Goal: Complete application form: Complete application form

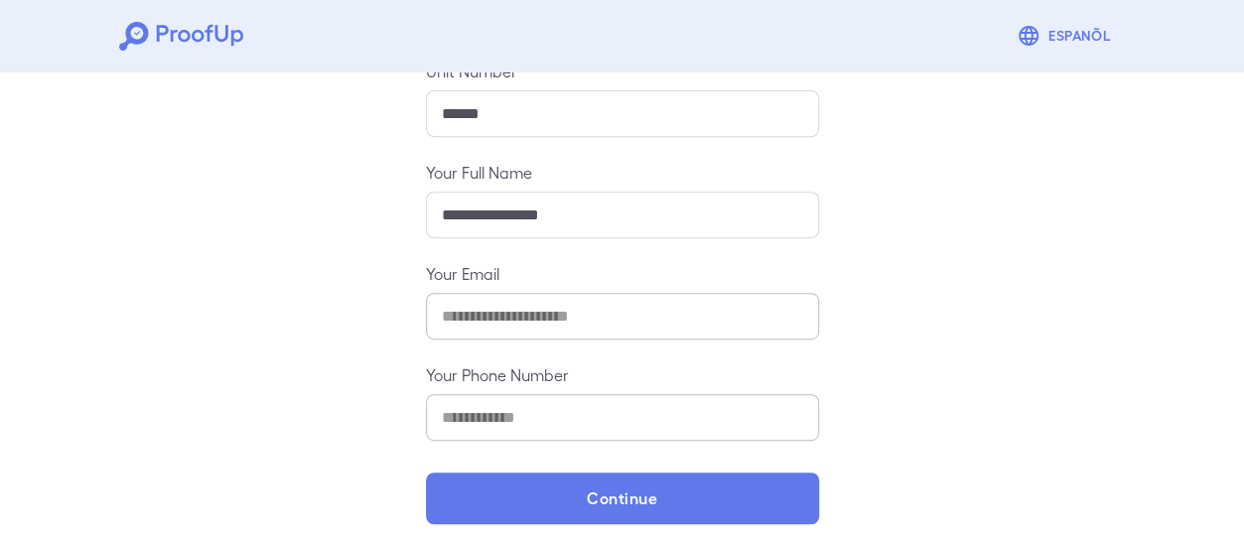
scroll to position [358, 0]
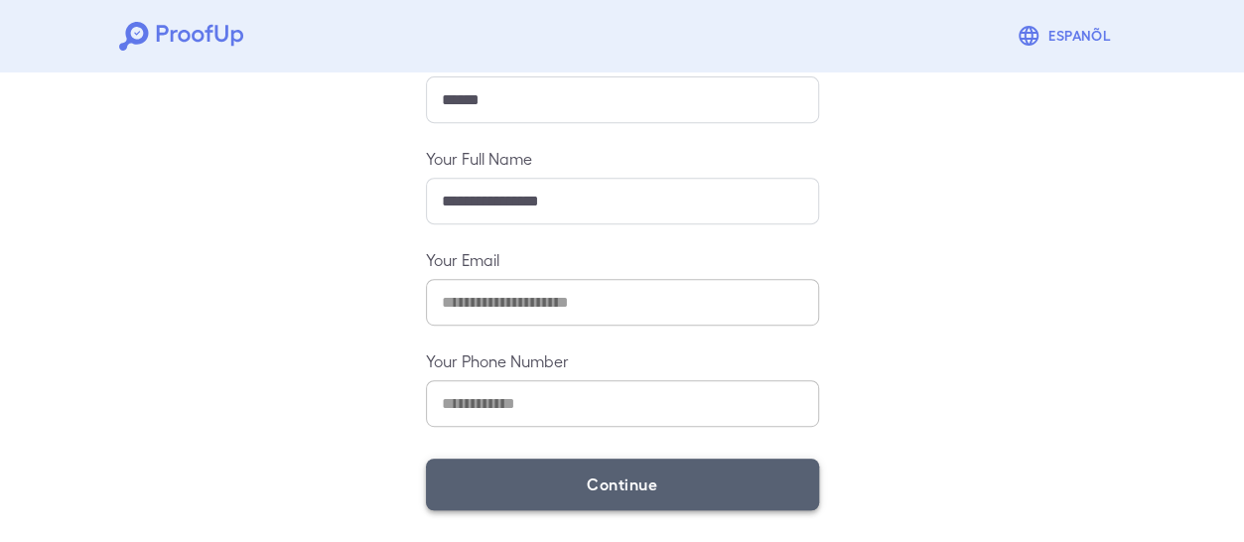
click at [621, 492] on button "Continue" at bounding box center [622, 485] width 393 height 52
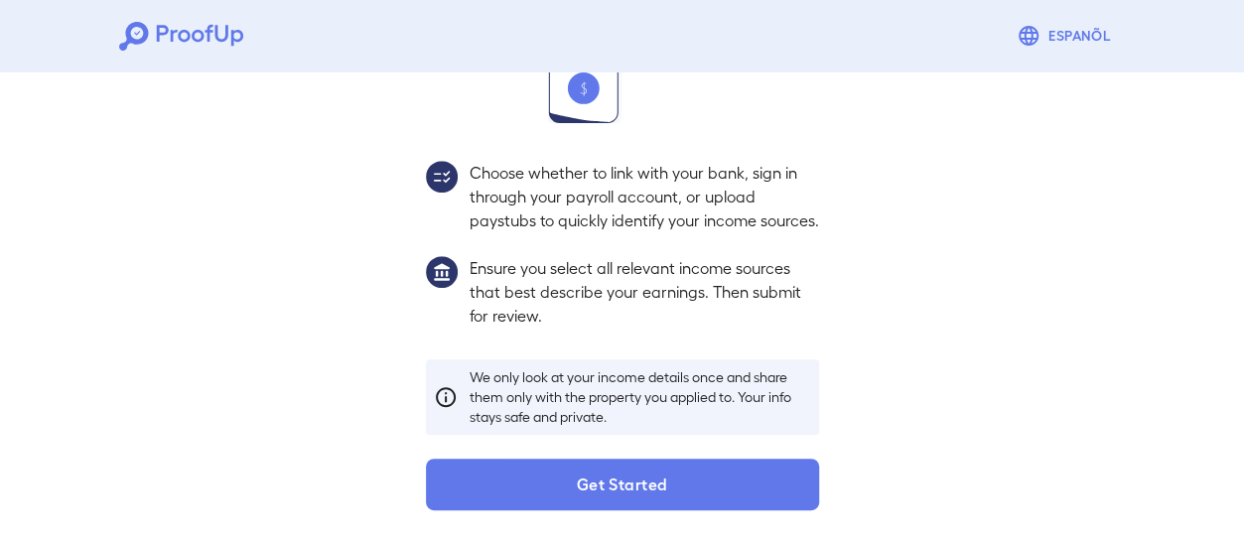
scroll to position [329, 0]
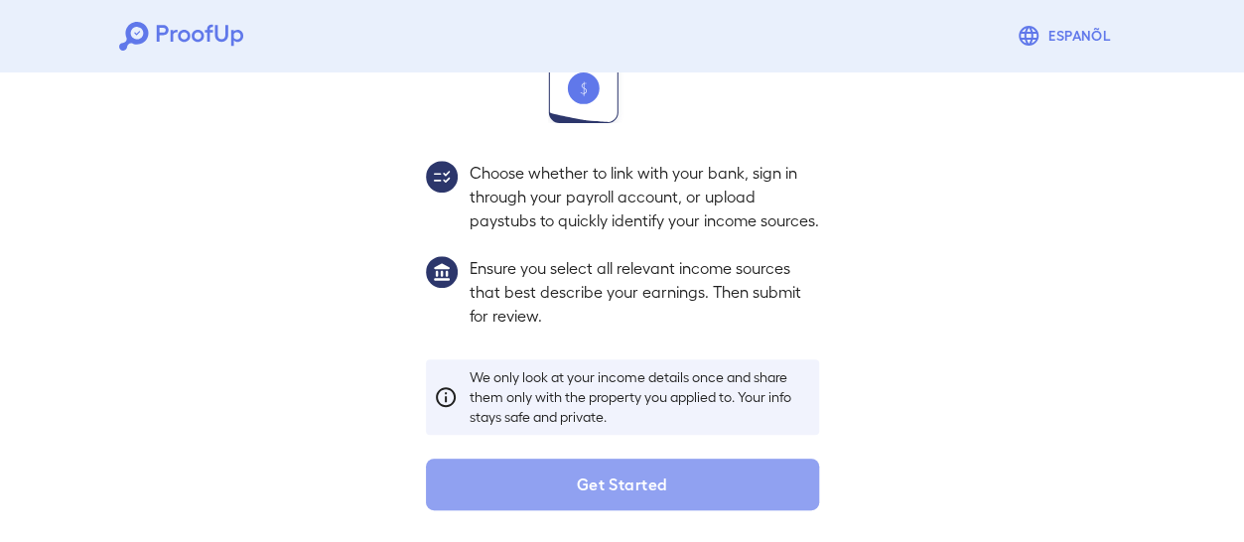
click at [621, 492] on button "Get Started" at bounding box center [622, 485] width 393 height 52
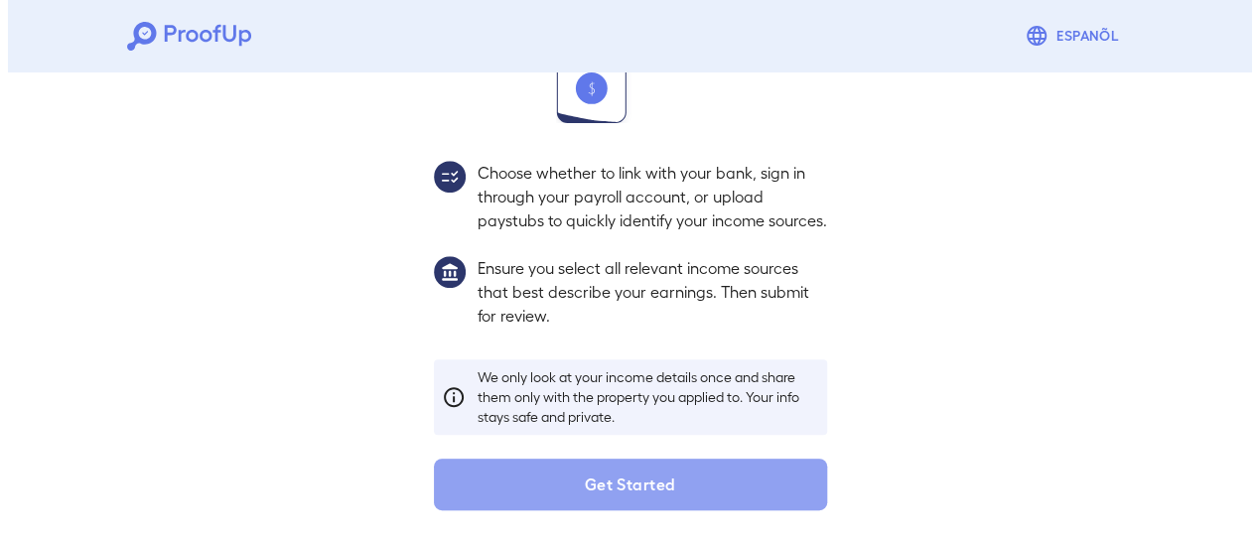
scroll to position [216, 0]
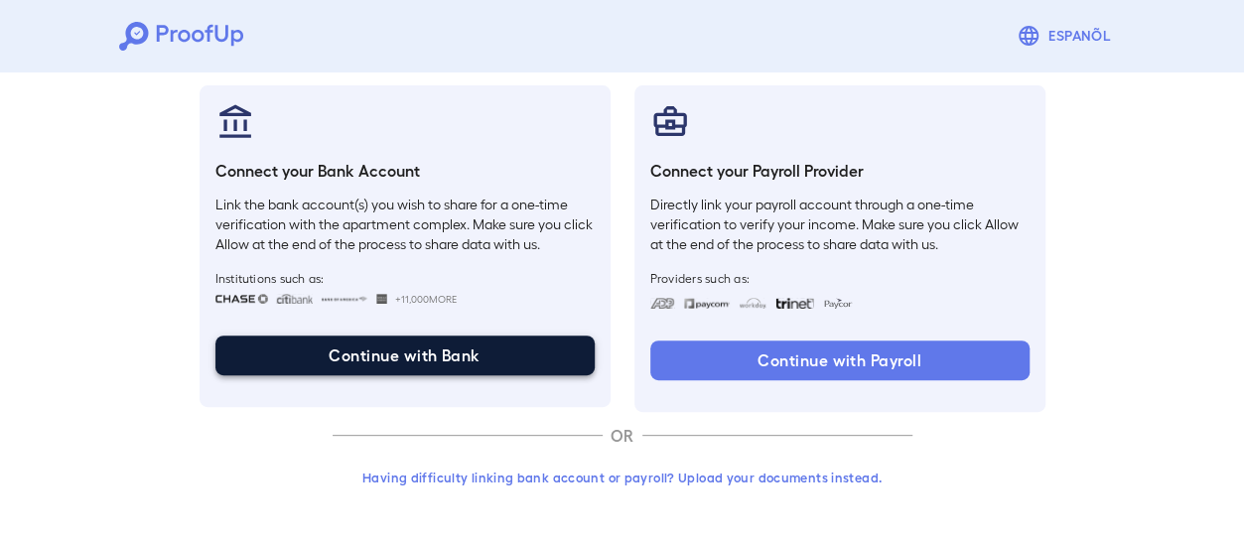
click at [568, 347] on button "Continue with Bank" at bounding box center [404, 356] width 379 height 40
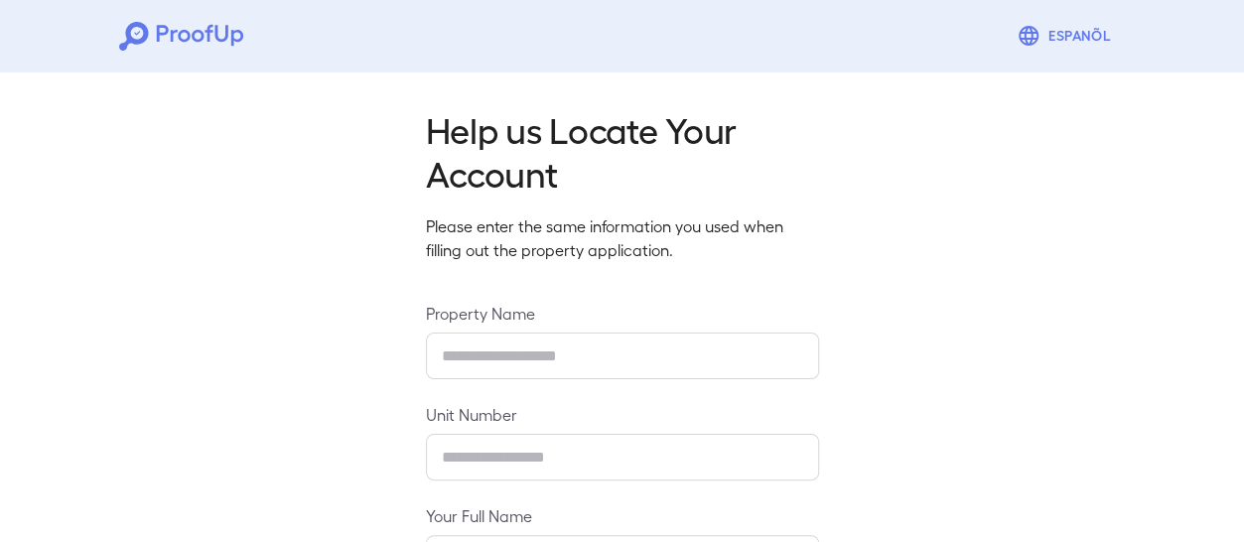
type input "**********"
type input "******"
type input "**********"
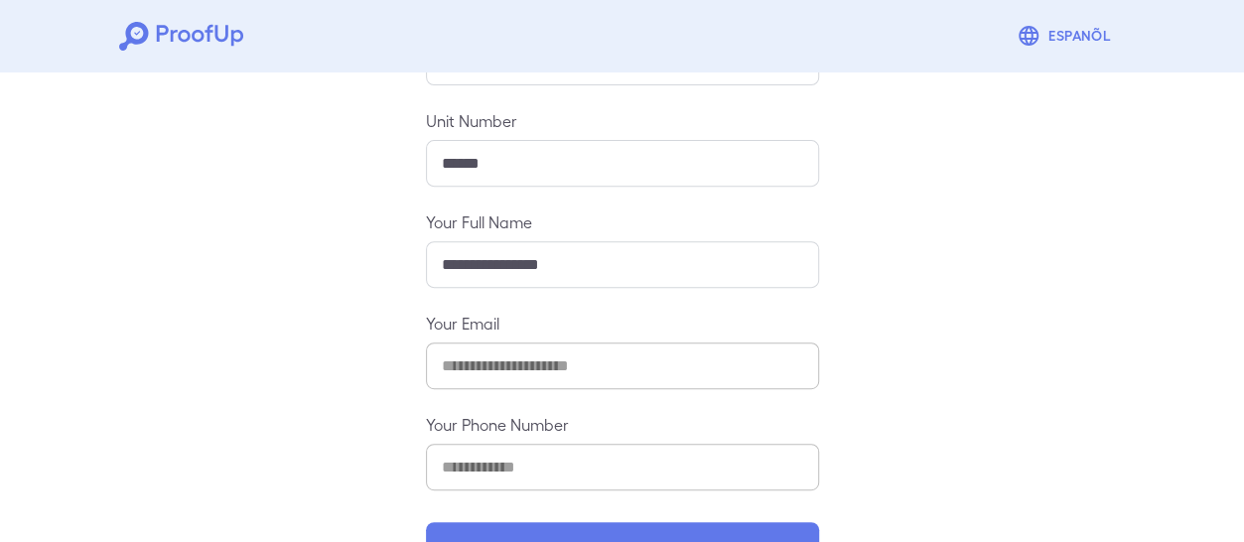
scroll to position [308, 0]
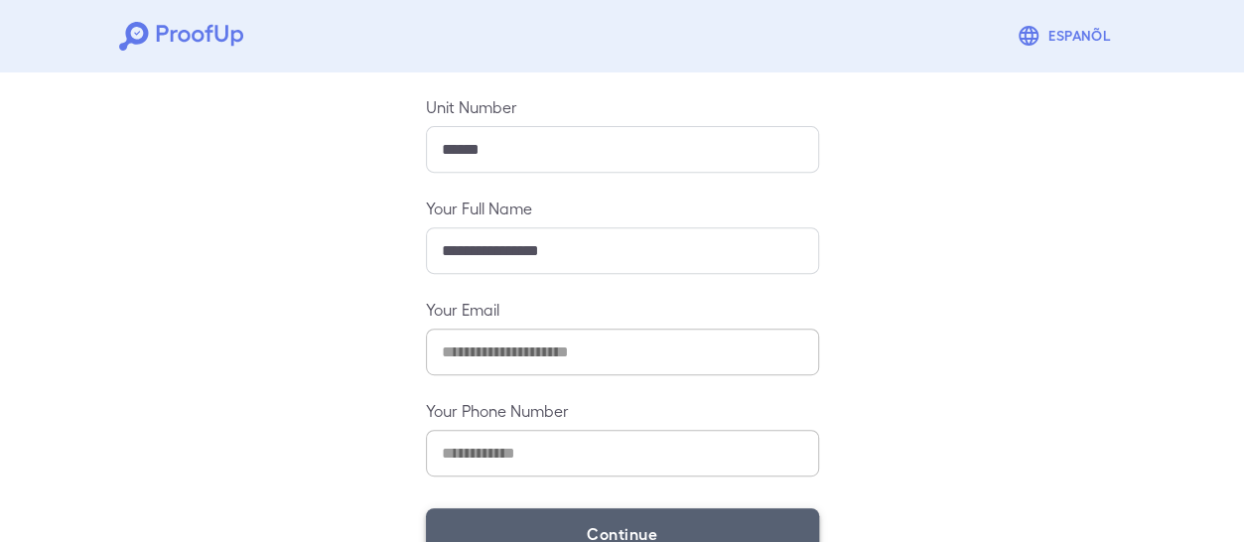
click at [788, 517] on button "Continue" at bounding box center [622, 534] width 393 height 52
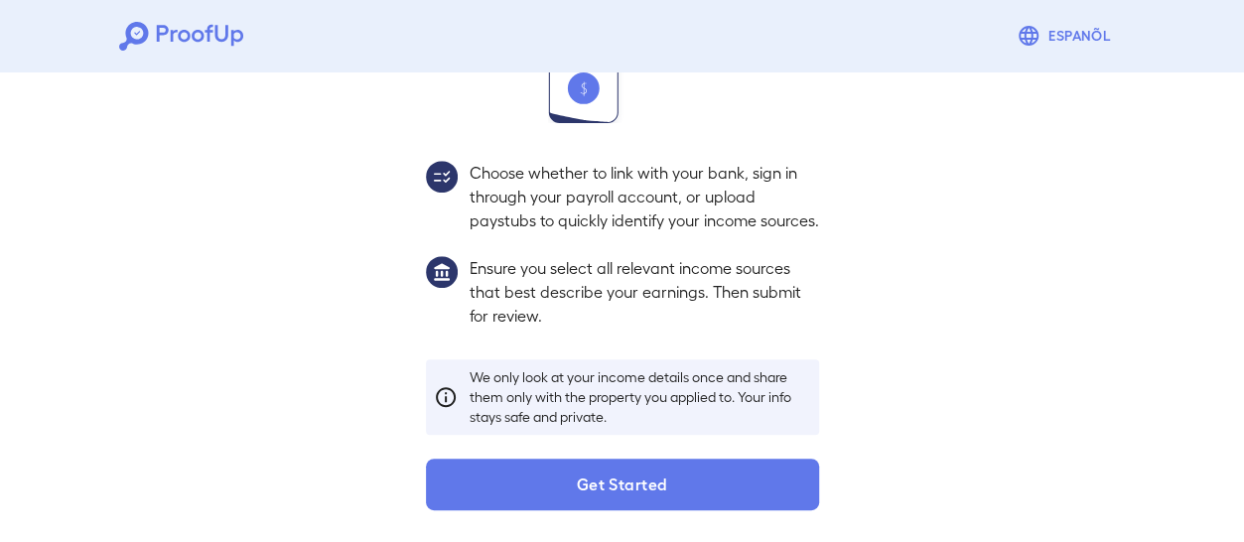
scroll to position [308, 0]
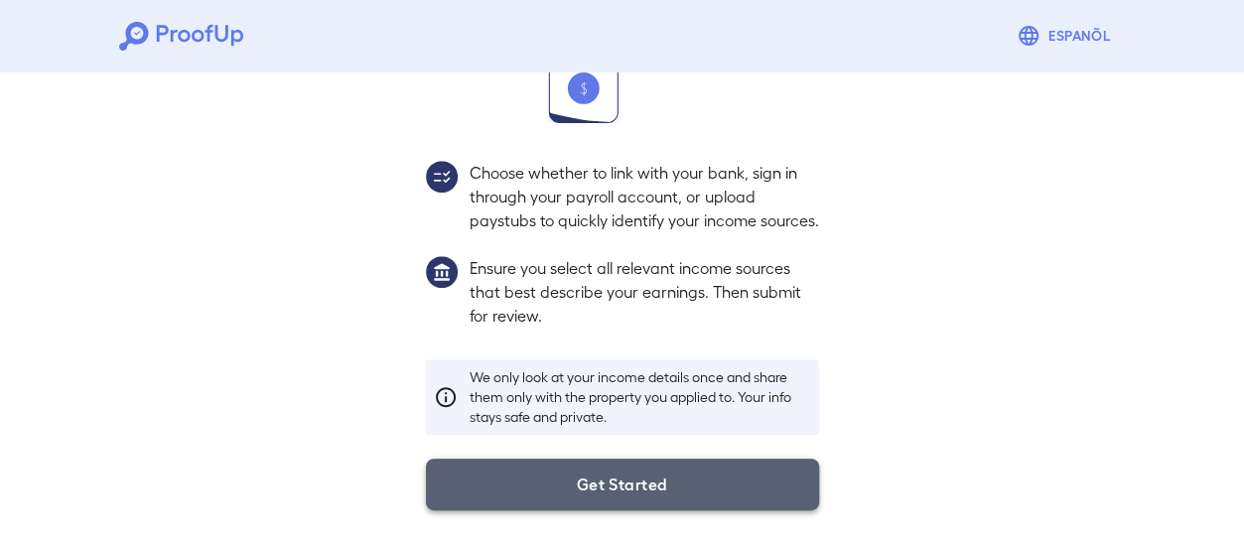
click at [790, 510] on button "Get Started" at bounding box center [622, 485] width 393 height 52
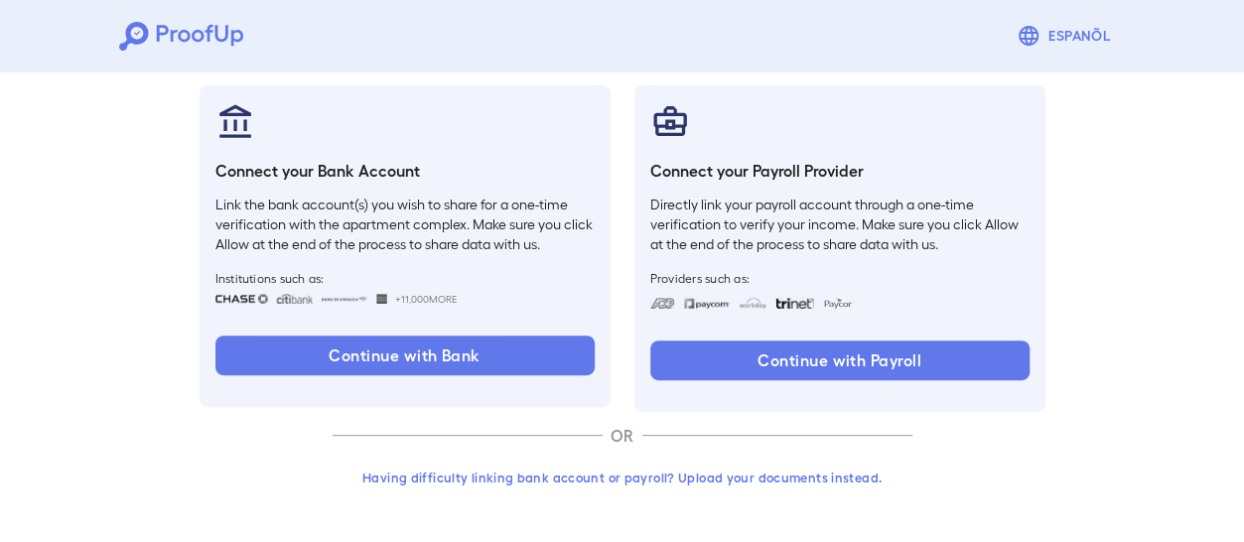
scroll to position [216, 0]
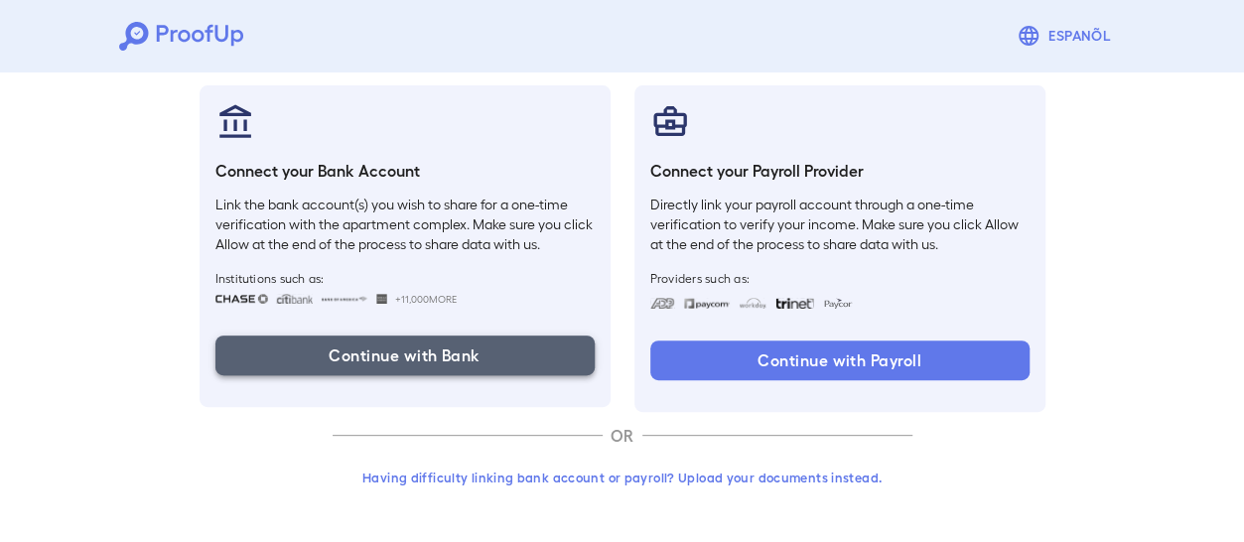
click at [497, 353] on button "Continue with Bank" at bounding box center [404, 356] width 379 height 40
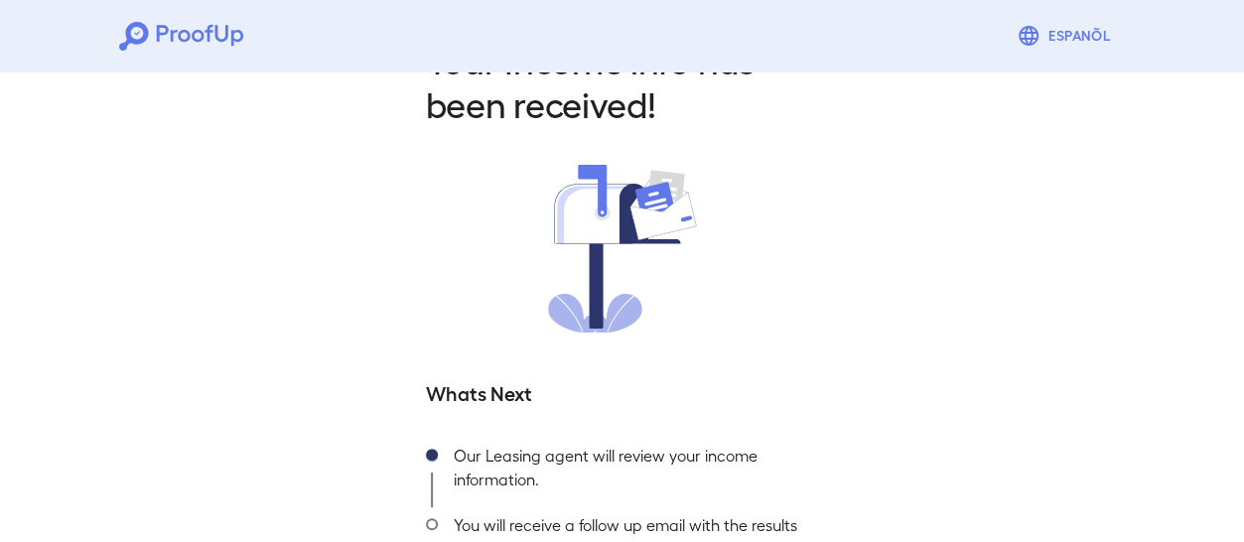
scroll to position [216, 0]
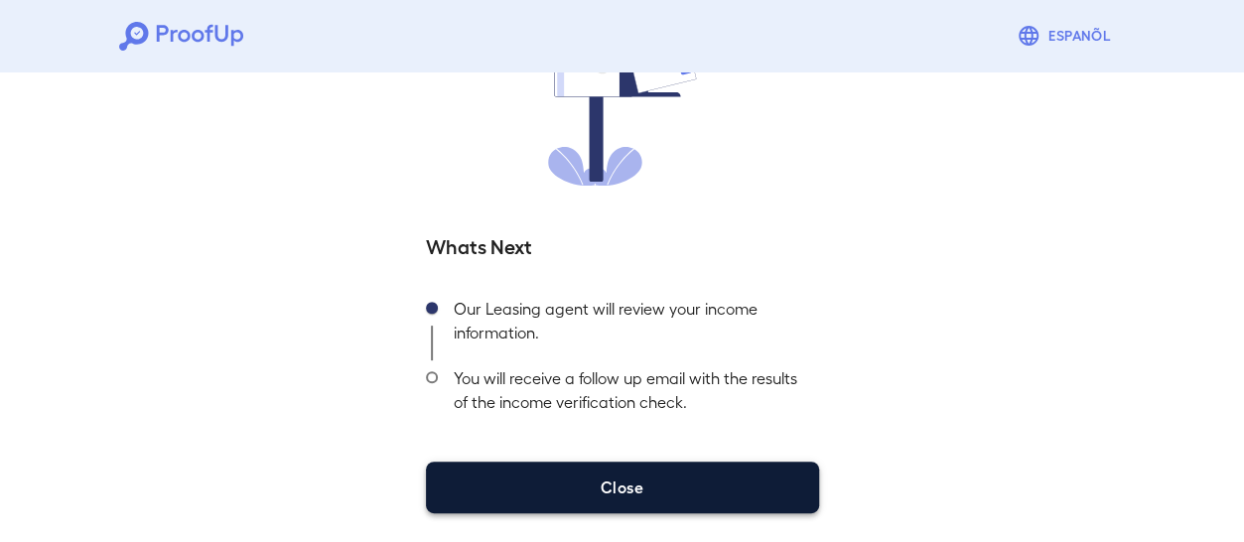
click at [674, 477] on button "Close" at bounding box center [622, 488] width 393 height 52
click at [636, 488] on button "Close" at bounding box center [622, 488] width 393 height 52
